Goal: Task Accomplishment & Management: Use online tool/utility

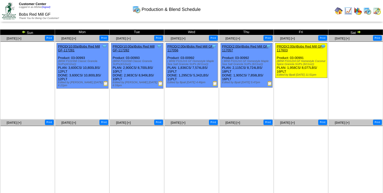
click at [335, 10] on img at bounding box center [339, 11] width 8 height 8
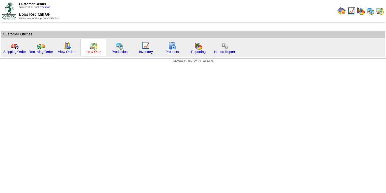
click at [98, 53] on link "Ins & Outs" at bounding box center [94, 52] width 16 height 4
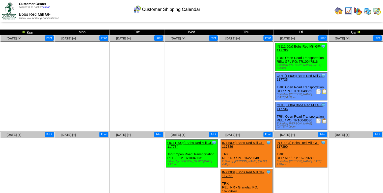
click at [325, 90] on img at bounding box center [324, 91] width 5 height 5
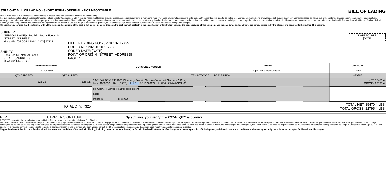
drag, startPoint x: 100, startPoint y: 83, endPoint x: 111, endPoint y: 82, distance: 11.1
click at [111, 82] on td "03-01042 BRM P111031 Blueberry Protein Oats (4 Cartons-4 Sachets/2.12oz) Lot#: …" at bounding box center [211, 82] width 238 height 9
click at [170, 83] on td "03-01042 BRM P111031 Blueberry Protein Oats (4 Cartons-4 Sachets/2.12oz) Lot#: …" at bounding box center [211, 82] width 238 height 9
click at [205, 86] on td "03-01042 BRM P111031 Blueberry Protein Oats (4 Cartons-4 Sachets/2.12oz) Lot#: …" at bounding box center [211, 82] width 238 height 9
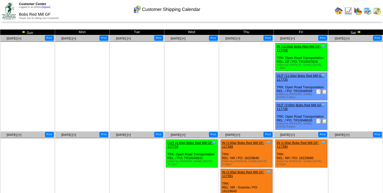
click at [326, 118] on img at bounding box center [324, 120] width 5 height 5
click at [360, 31] on img at bounding box center [359, 32] width 4 height 4
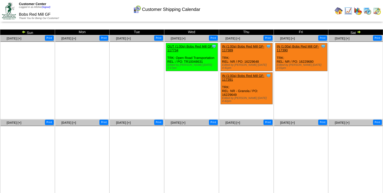
click at [339, 15] on img at bounding box center [339, 11] width 8 height 8
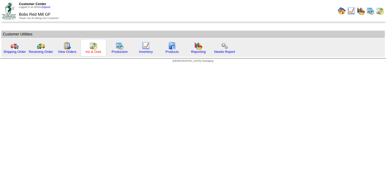
click at [94, 51] on link "Ins & Outs" at bounding box center [94, 52] width 16 height 4
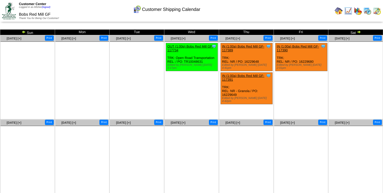
click at [24, 30] on img at bounding box center [24, 32] width 4 height 4
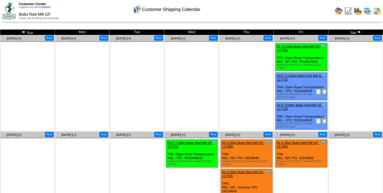
click at [325, 118] on img at bounding box center [324, 120] width 5 height 5
click at [337, 11] on img at bounding box center [339, 11] width 8 height 8
